Goal: Task Accomplishment & Management: Manage account settings

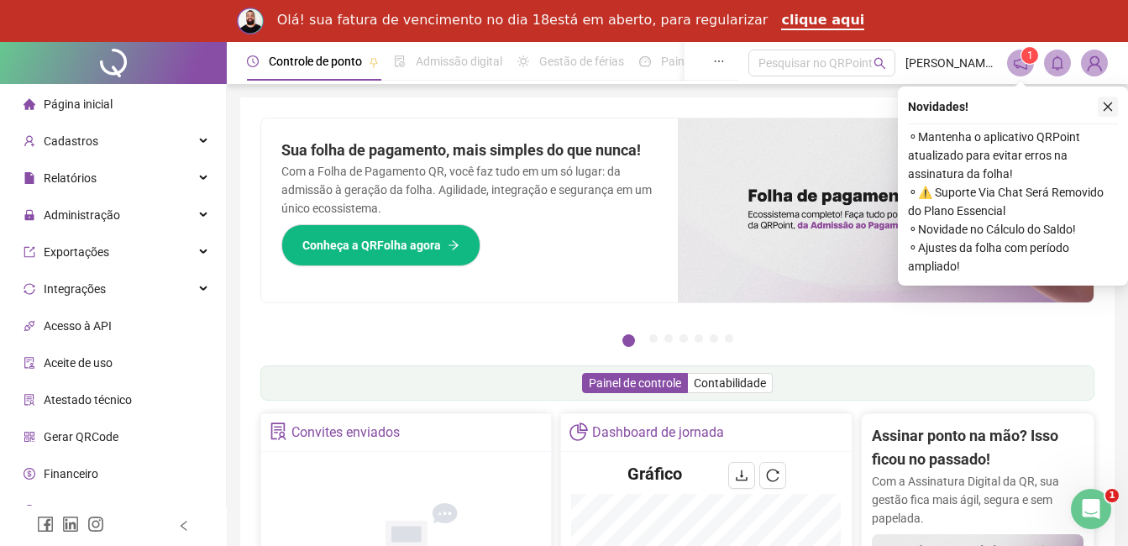
click at [1109, 103] on icon "close" at bounding box center [1108, 107] width 12 height 12
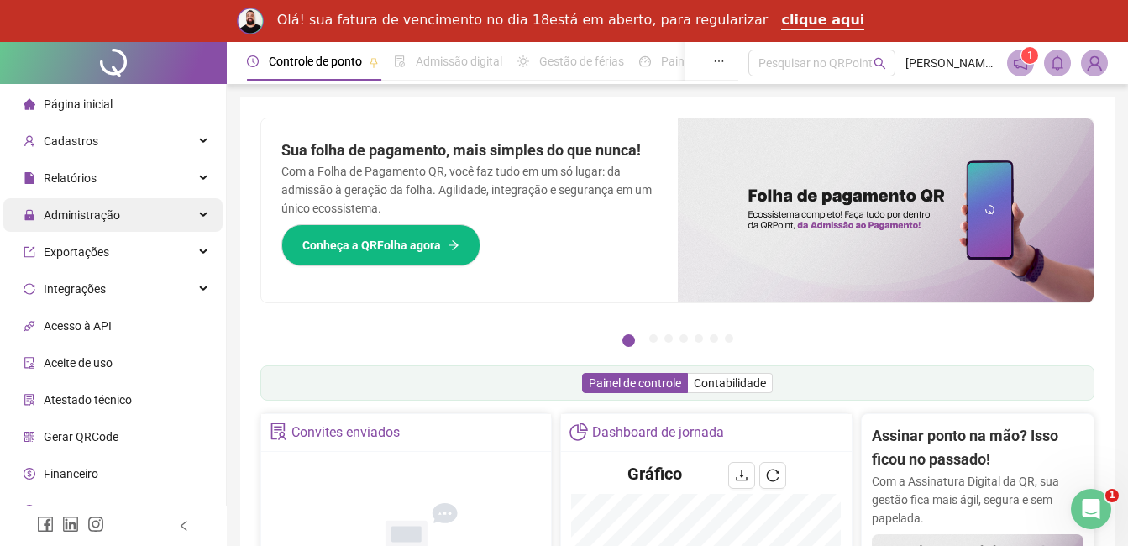
click at [76, 218] on span "Administração" at bounding box center [82, 214] width 76 height 13
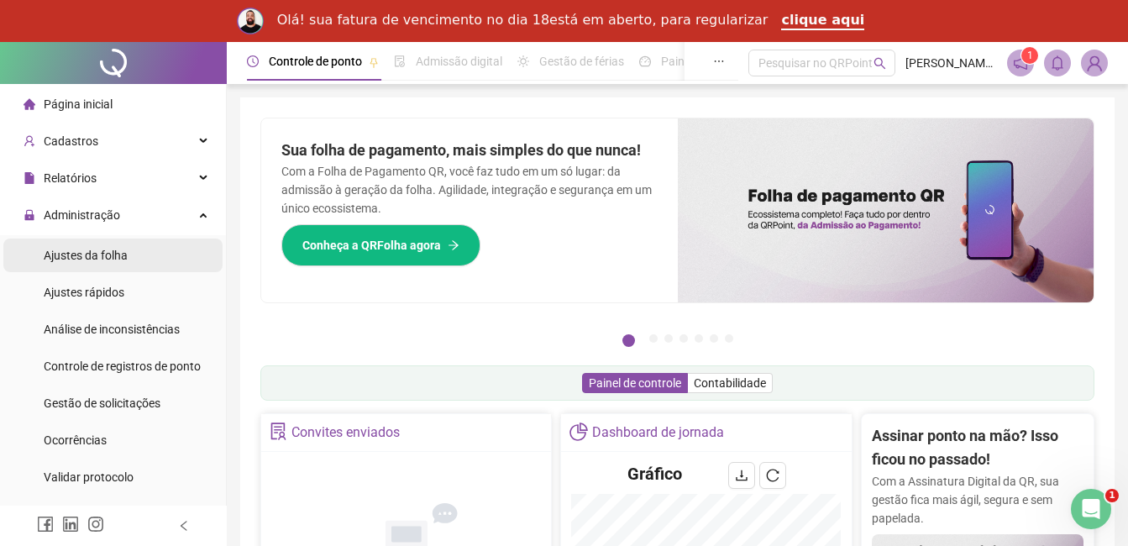
click at [66, 254] on span "Ajustes da folha" at bounding box center [86, 255] width 84 height 13
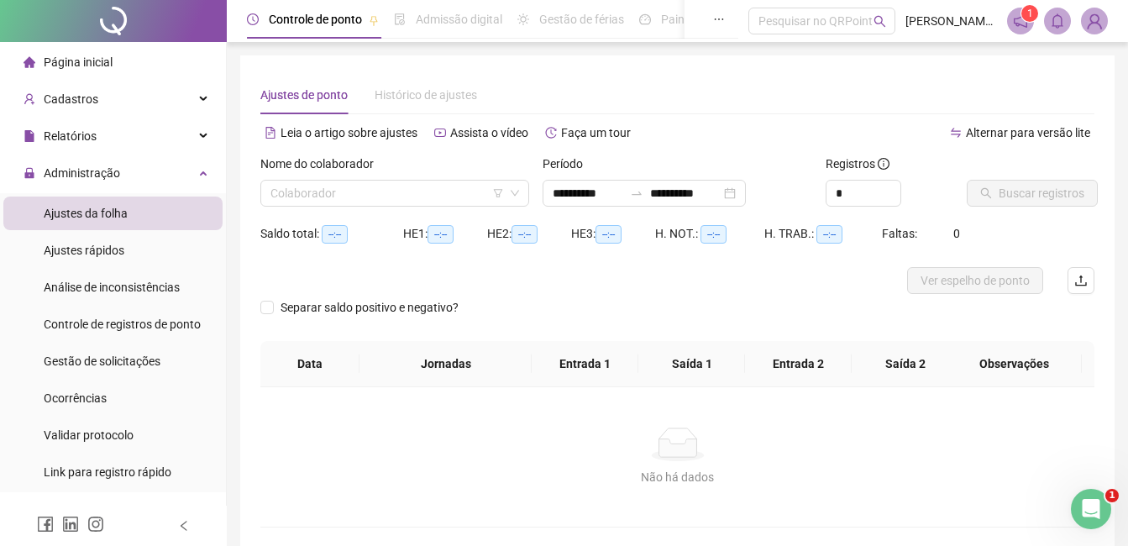
type input "**********"
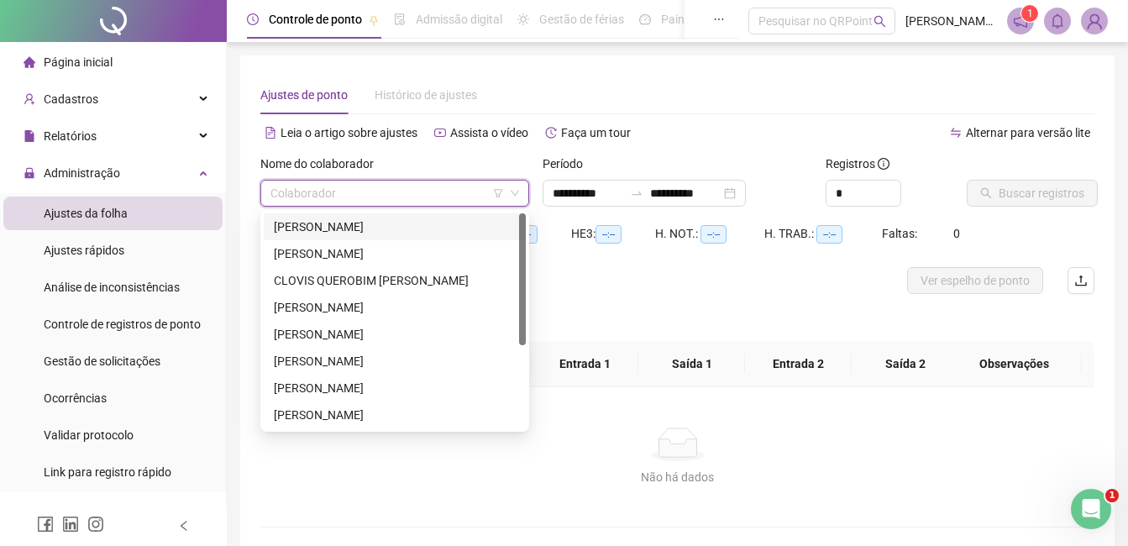
click at [451, 197] on input "search" at bounding box center [387, 193] width 234 height 25
click at [328, 279] on div "CLOVIS QUEROBIM [PERSON_NAME]" at bounding box center [395, 280] width 242 height 18
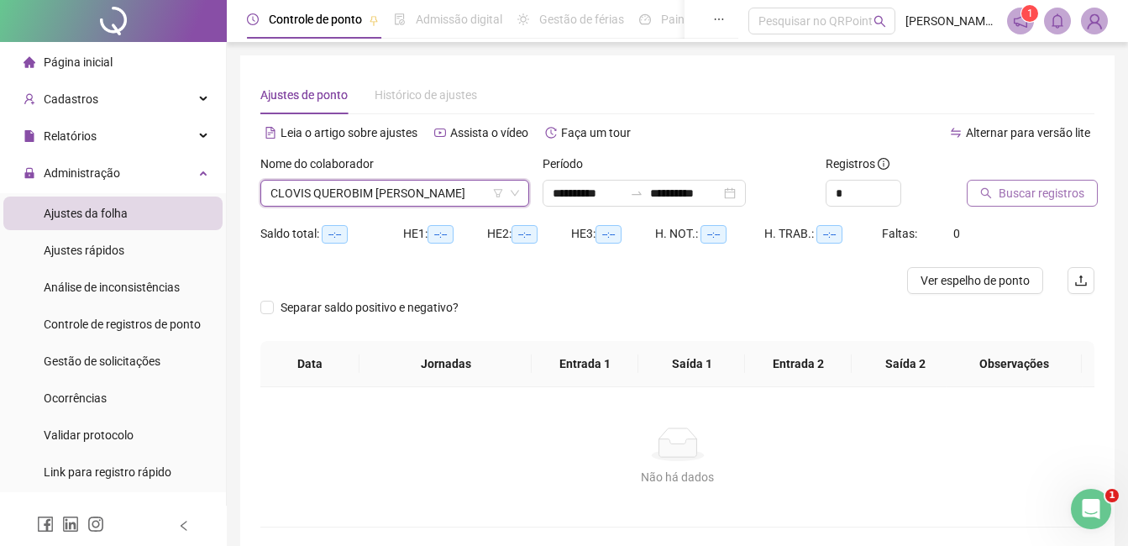
click at [1063, 195] on span "Buscar registros" at bounding box center [1042, 193] width 86 height 18
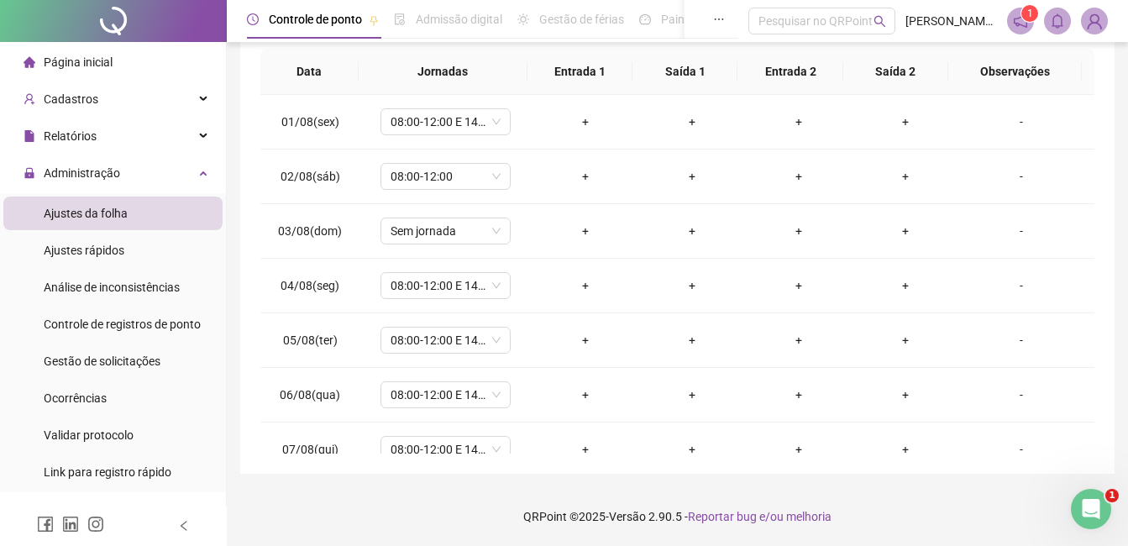
click at [66, 71] on div "Página inicial" at bounding box center [68, 62] width 89 height 34
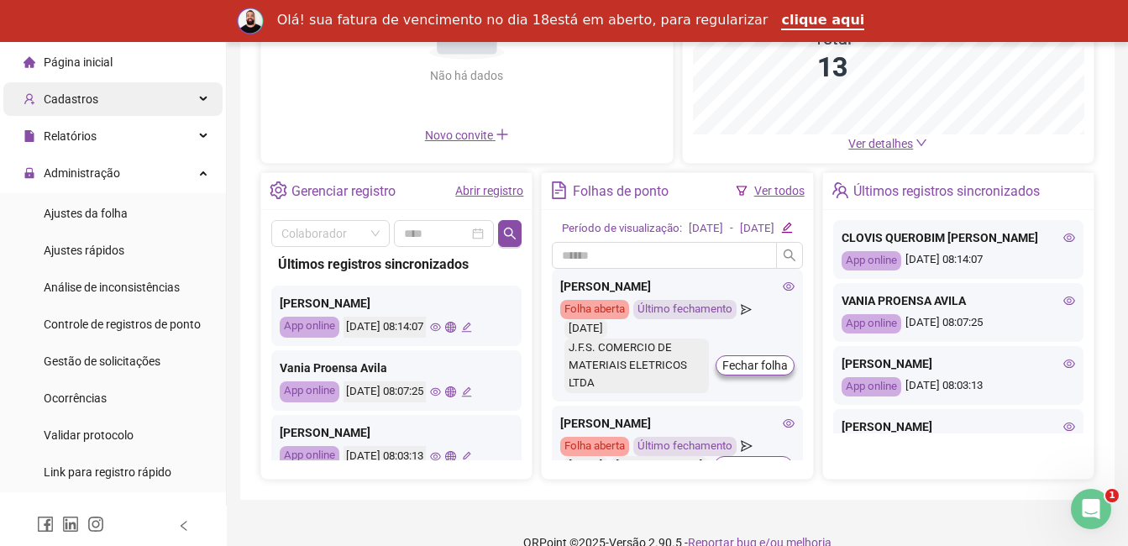
click at [71, 95] on span "Cadastros" at bounding box center [71, 98] width 55 height 13
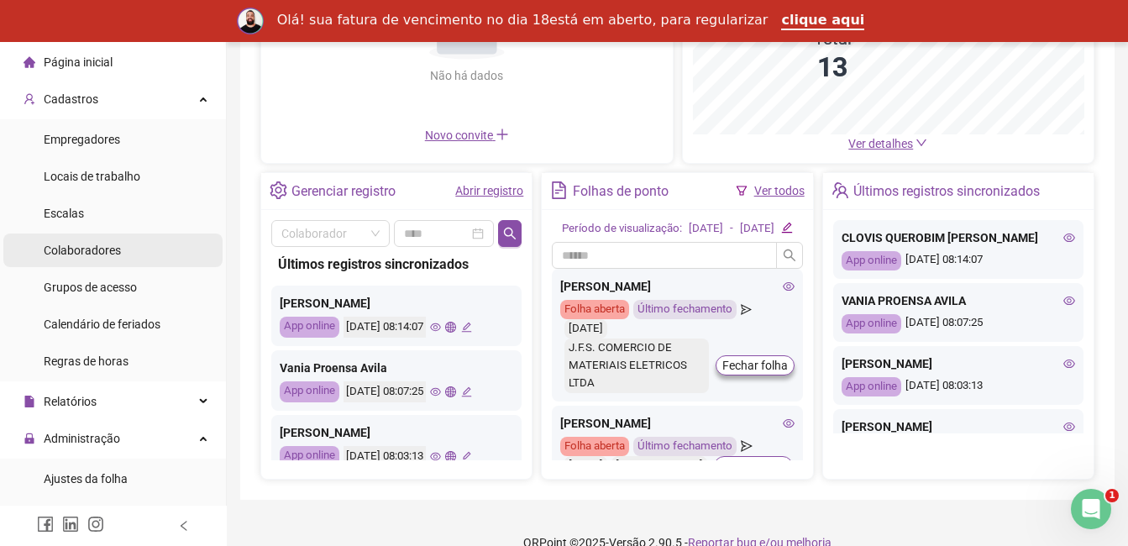
click at [83, 254] on span "Colaboradores" at bounding box center [82, 250] width 77 height 13
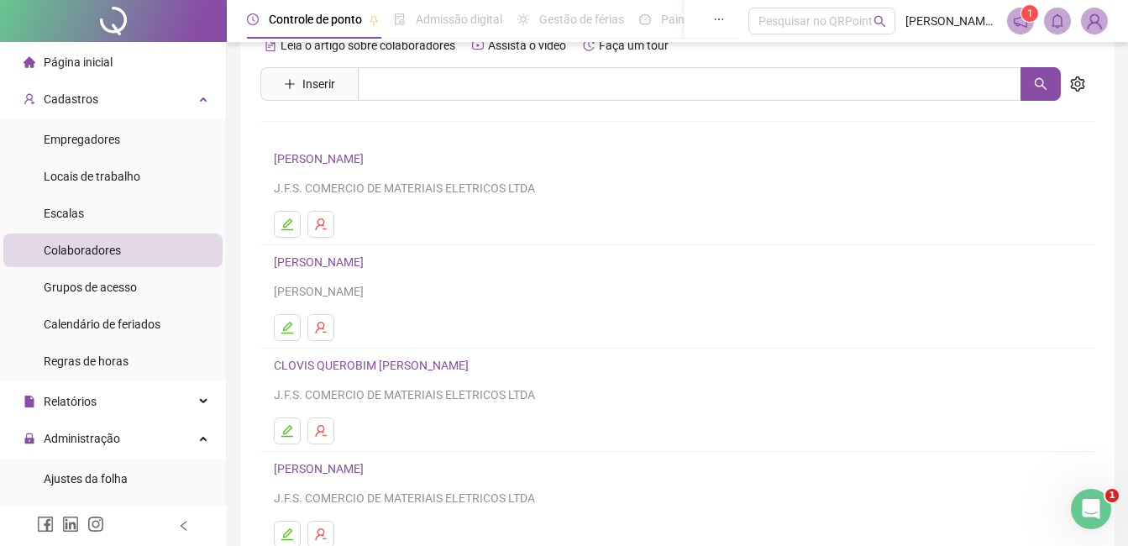
scroll to position [119, 0]
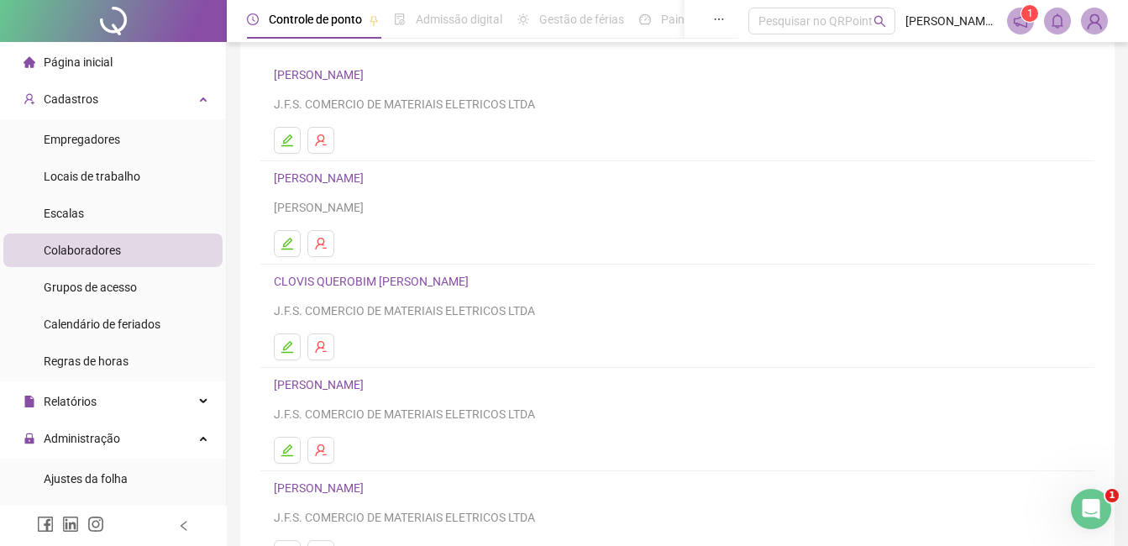
click at [354, 292] on div "CLOVIS QUEROBIM DA SILVA J.F.S. COMERCIO DE MATERIAIS ELETRICOS LTDA" at bounding box center [677, 295] width 807 height 49
click at [362, 302] on div "J.F.S. COMERCIO DE MATERIAIS ELETRICOS LTDA" at bounding box center [677, 311] width 807 height 18
drag, startPoint x: 362, startPoint y: 302, endPoint x: 302, endPoint y: 271, distance: 67.2
click at [302, 271] on h4 "CLOVIS QUEROBIM [PERSON_NAME]" at bounding box center [677, 281] width 807 height 20
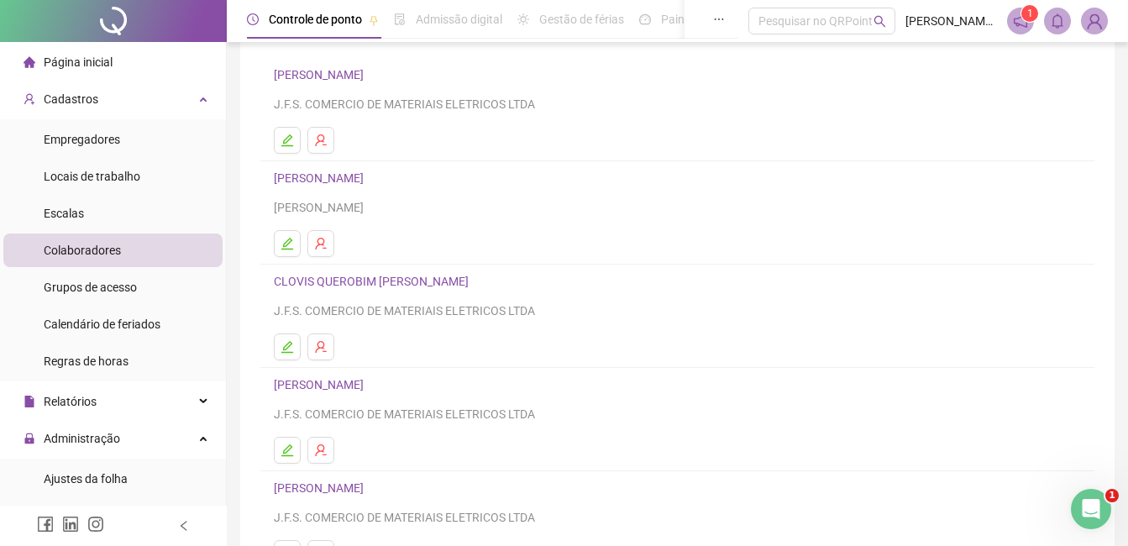
click at [302, 279] on link "CLOVIS QUEROBIM [PERSON_NAME]" at bounding box center [374, 281] width 200 height 13
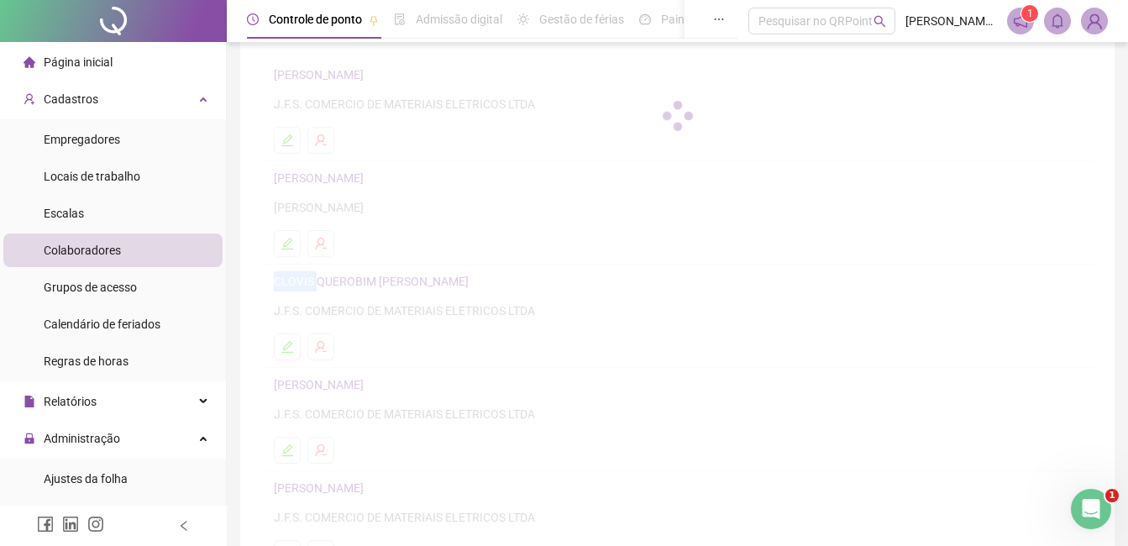
click at [302, 279] on div "Leia o artigo sobre colaboradores Assista o vídeo Faça um tour Inserir Nenhum r…" at bounding box center [677, 274] width 834 height 653
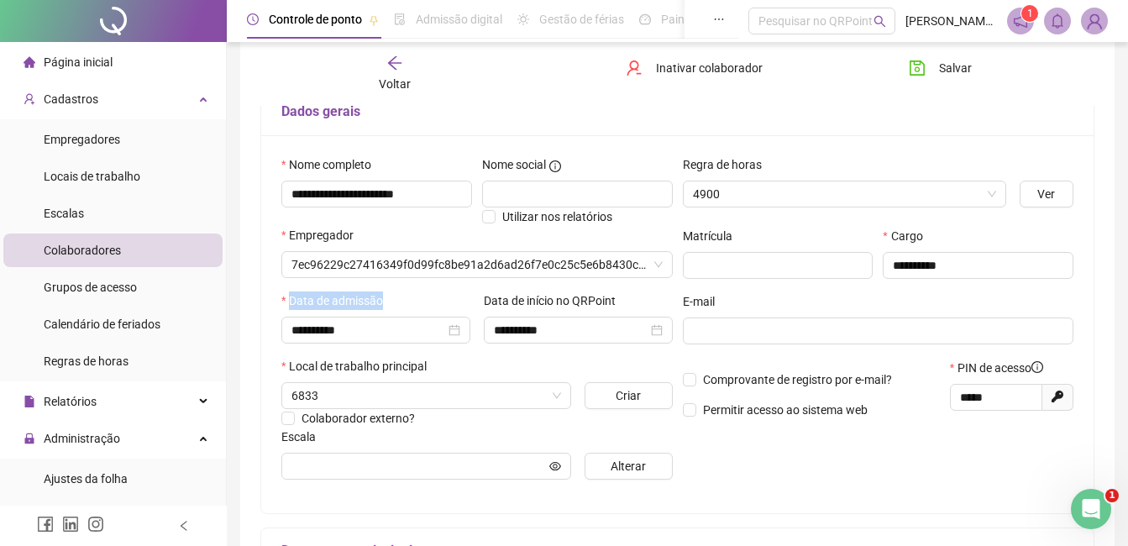
scroll to position [128, 0]
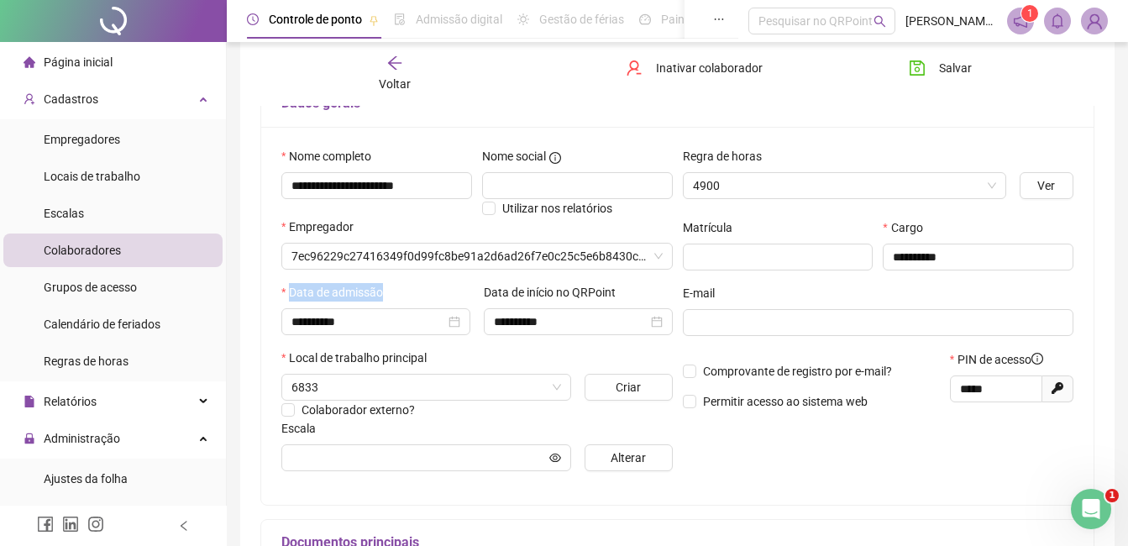
type input "**********"
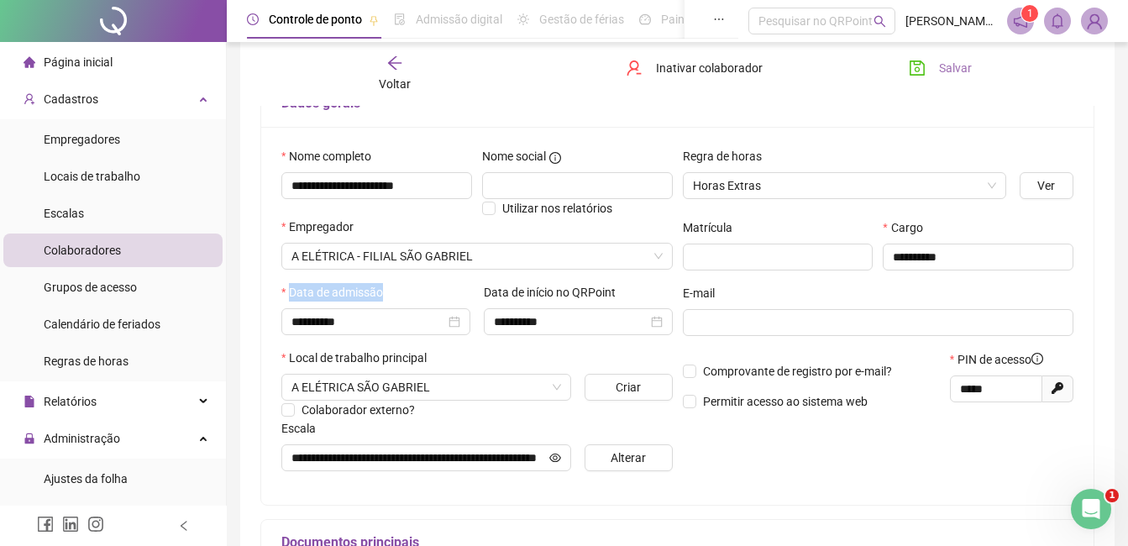
click at [916, 71] on icon "save" at bounding box center [917, 67] width 15 height 15
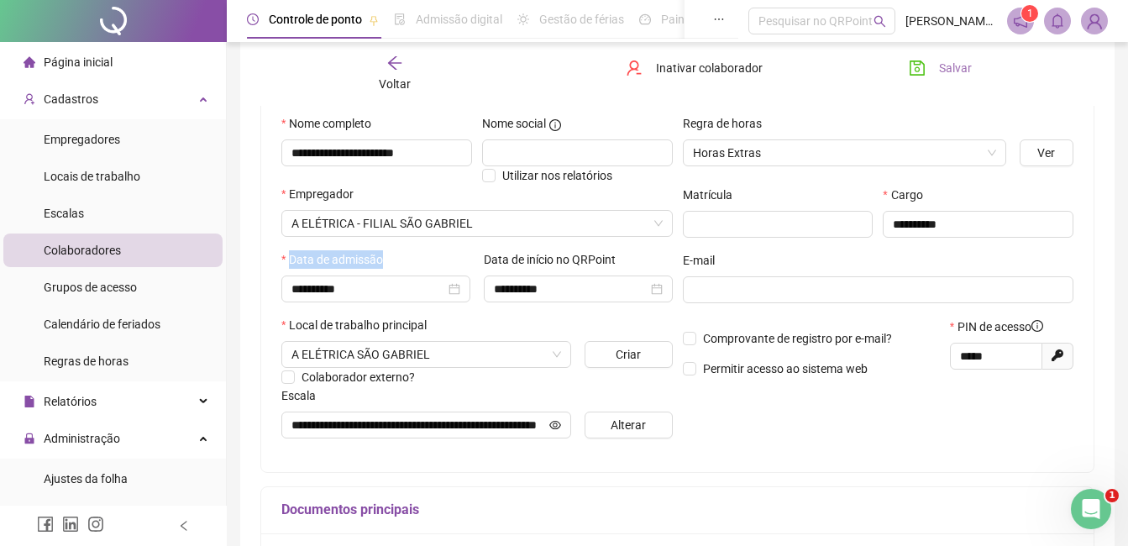
scroll to position [0, 0]
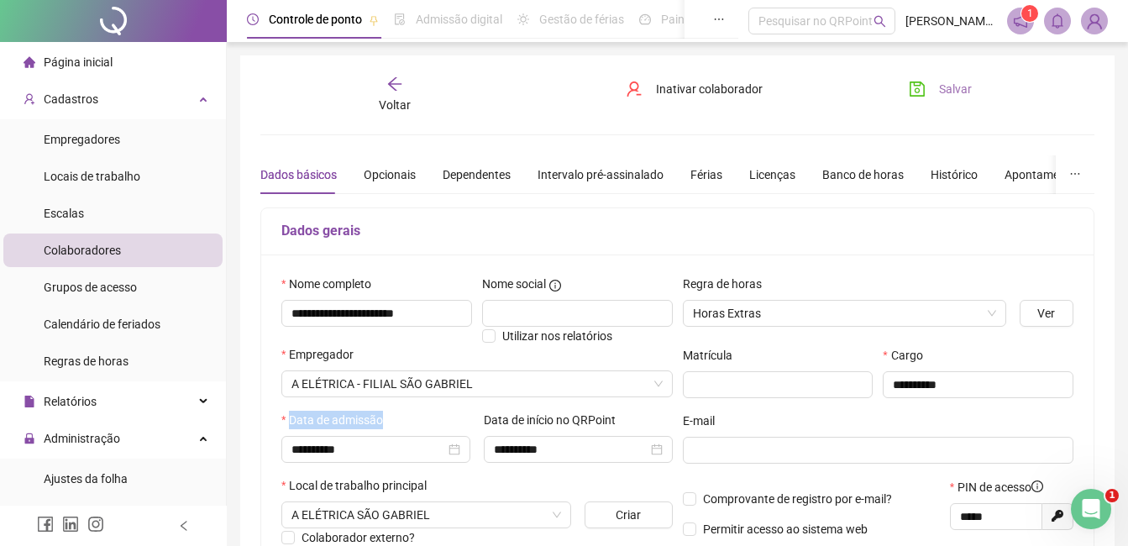
click at [958, 88] on span "Salvar" at bounding box center [955, 89] width 33 height 18
click at [73, 67] on span "Página inicial" at bounding box center [78, 61] width 69 height 13
